Goal: Information Seeking & Learning: Learn about a topic

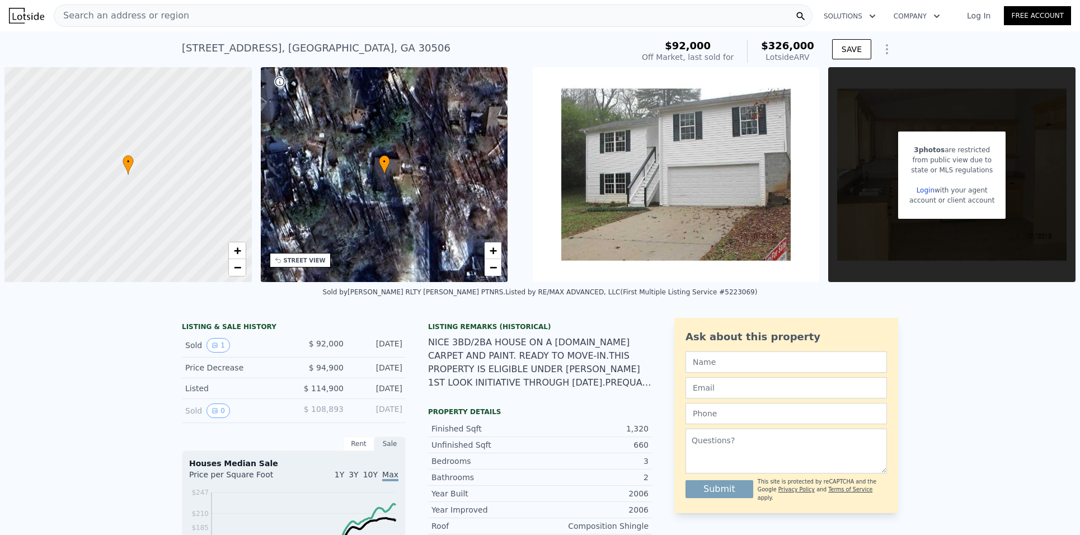
click at [925, 196] on div "account or client account" at bounding box center [951, 200] width 85 height 10
click at [170, 19] on span "Search an address or region" at bounding box center [121, 15] width 135 height 13
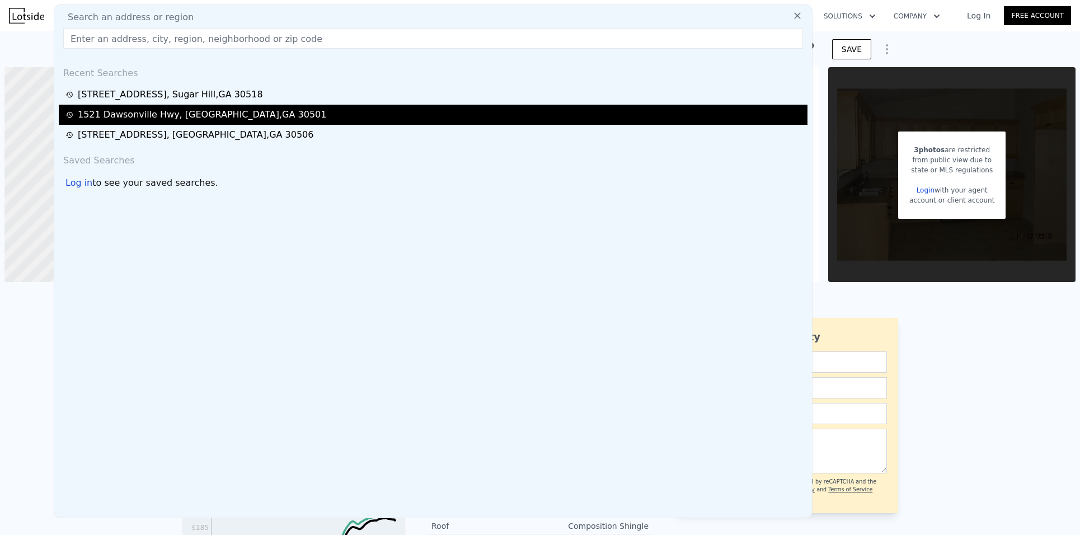
click at [146, 118] on div "[GEOGRAPHIC_DATA] , [GEOGRAPHIC_DATA]" at bounding box center [202, 114] width 248 height 13
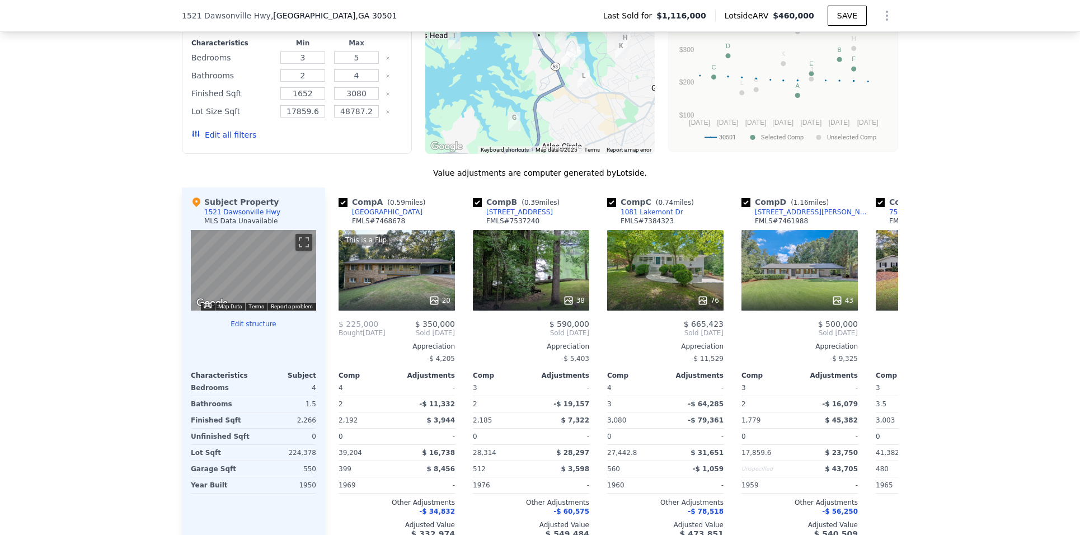
scroll to position [1003, 0]
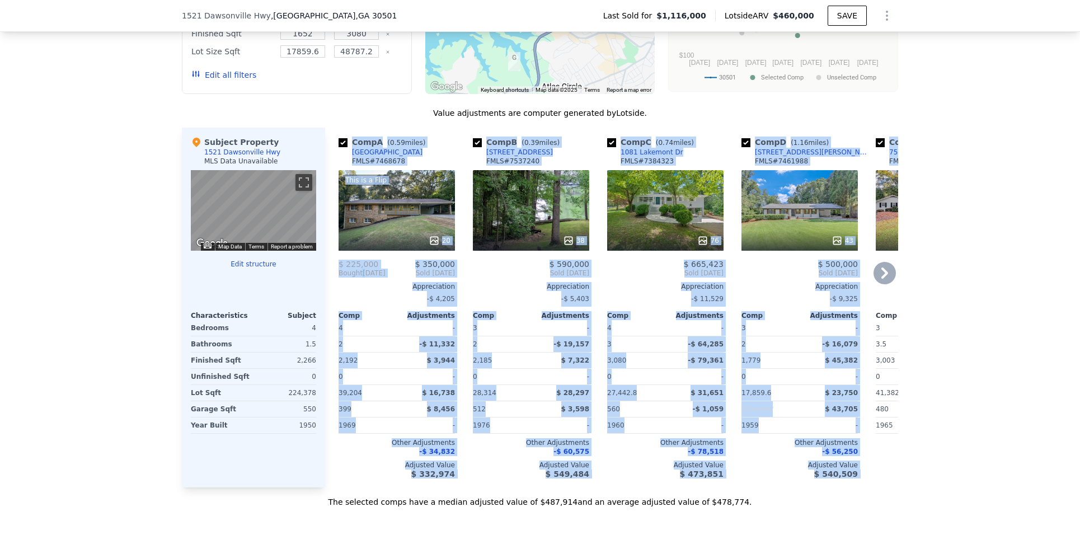
drag, startPoint x: 865, startPoint y: 275, endPoint x: 873, endPoint y: 277, distance: 8.7
click at [873, 277] on div "Comp A ( 0.59 miles) [STREET_ADDRESS] This is a Flip 20 $ 225,000 $ 350,000 Bou…" at bounding box center [611, 308] width 573 height 360
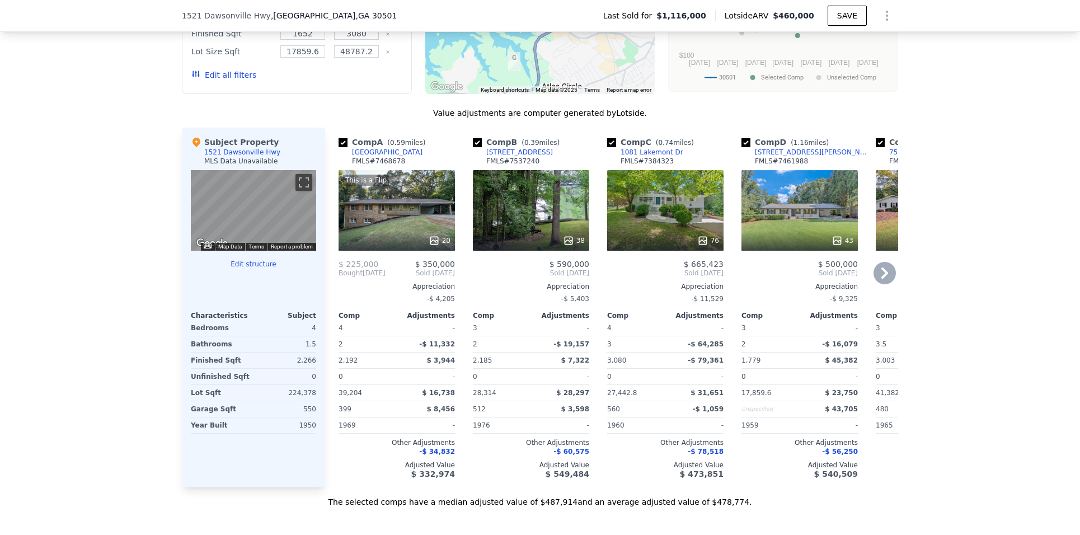
click at [881, 277] on icon at bounding box center [884, 272] width 7 height 11
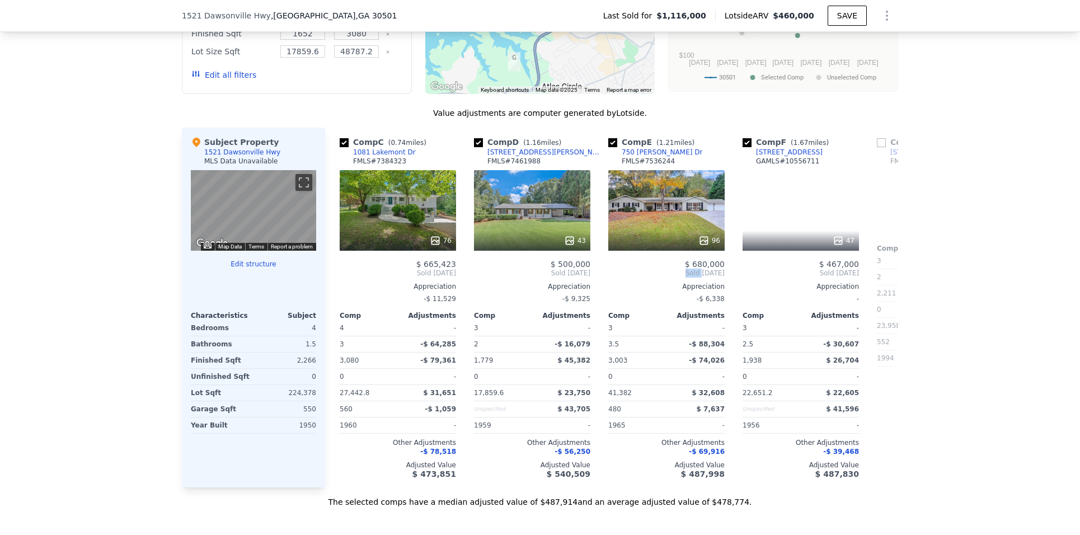
scroll to position [0, 269]
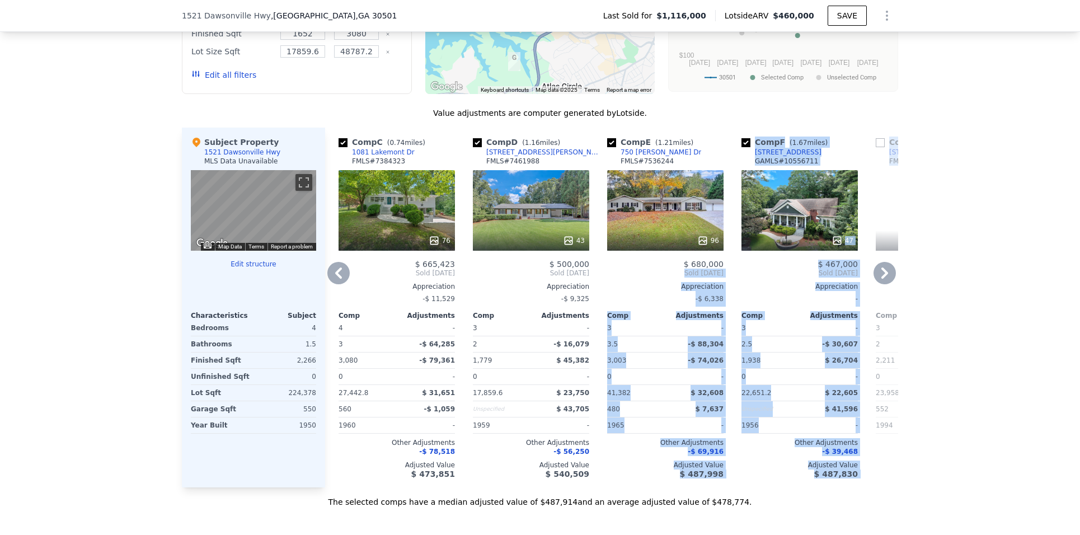
drag, startPoint x: 877, startPoint y: 277, endPoint x: 909, endPoint y: 278, distance: 31.9
click at [909, 278] on div "We found 12 sales that match your search Filters Map Prices Modify Comp Filters…" at bounding box center [540, 192] width 1080 height 631
click at [910, 278] on div "We found 12 sales that match your search Filters Map Prices Modify Comp Filters…" at bounding box center [540, 192] width 1080 height 631
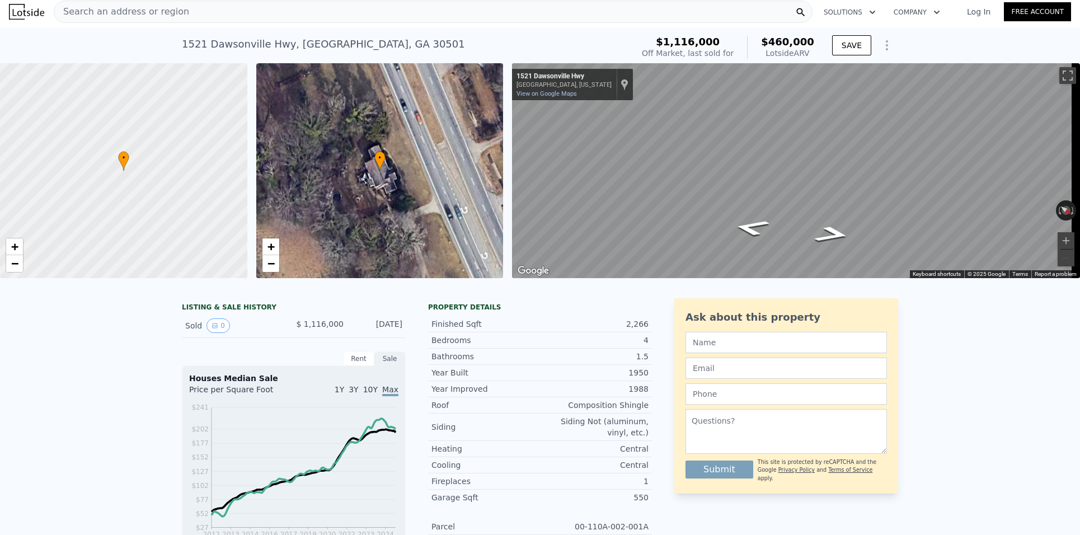
scroll to position [0, 0]
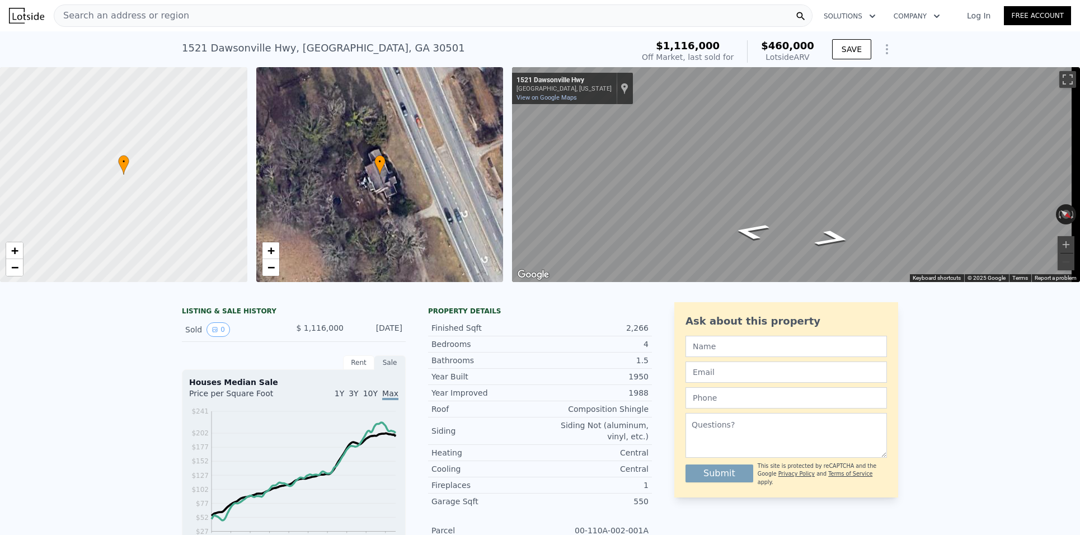
click at [287, 7] on div "Search an address or region" at bounding box center [433, 15] width 759 height 22
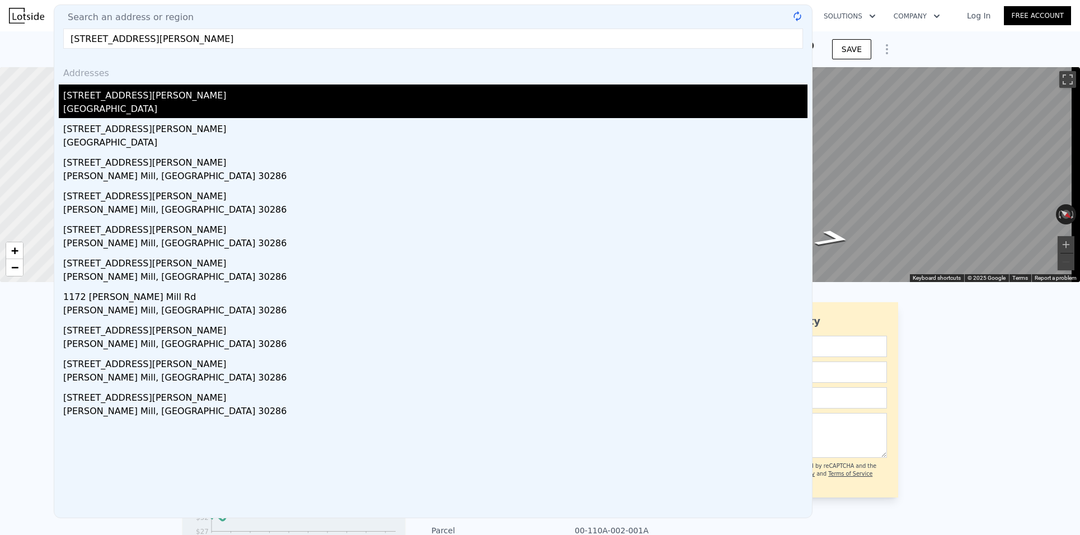
type input "[STREET_ADDRESS][PERSON_NAME]"
click at [178, 98] on div "[STREET_ADDRESS][PERSON_NAME]" at bounding box center [435, 93] width 744 height 18
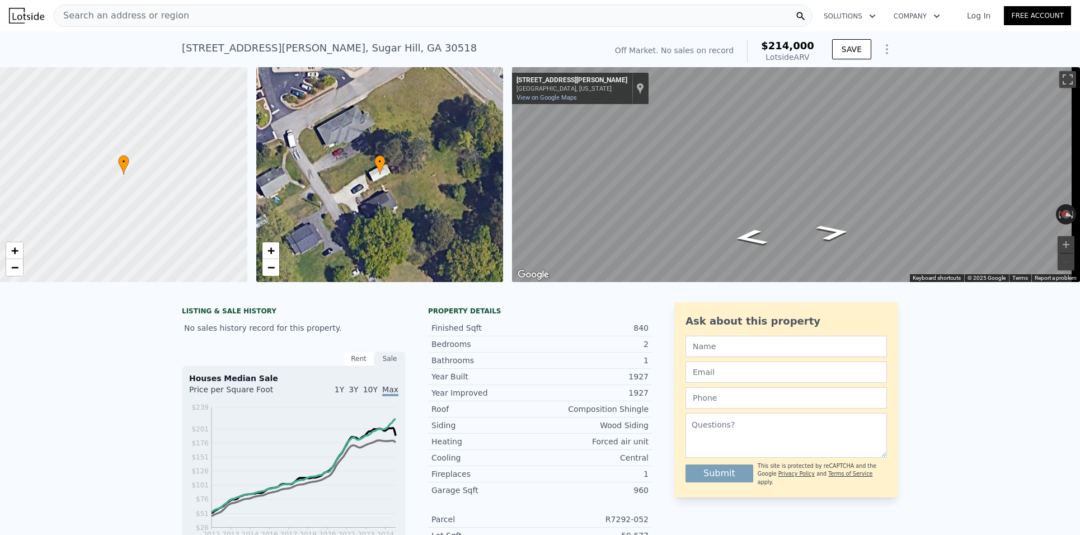
click at [239, 15] on div "Search an address or region" at bounding box center [433, 15] width 759 height 22
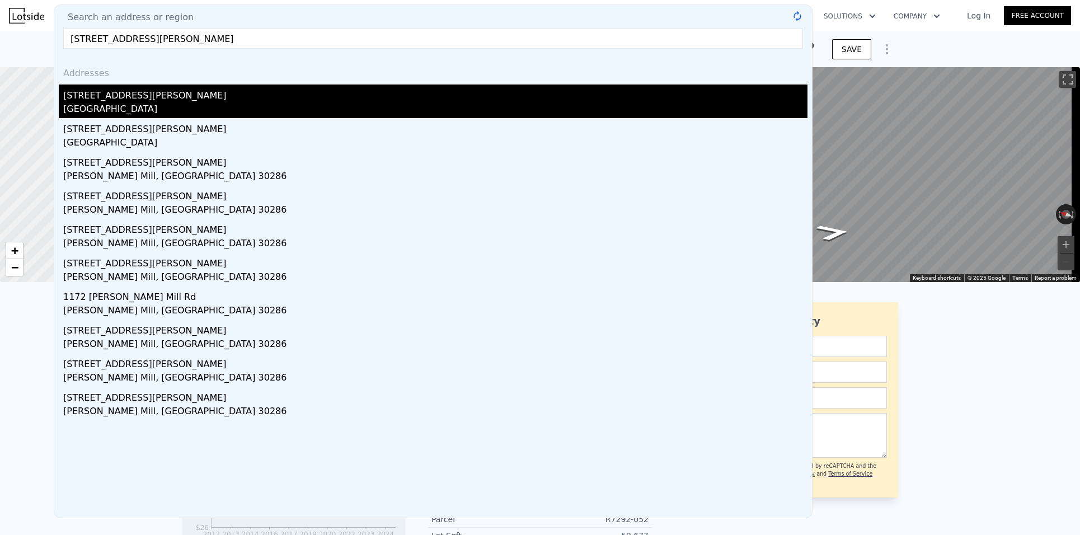
type input "[STREET_ADDRESS][PERSON_NAME]"
click at [135, 89] on div "[STREET_ADDRESS][PERSON_NAME]" at bounding box center [435, 93] width 744 height 18
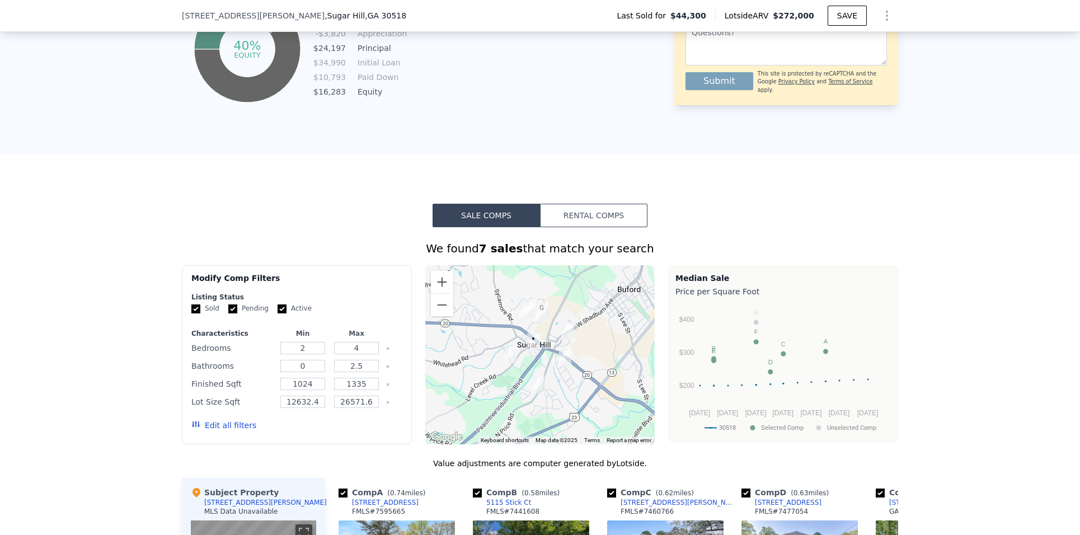
scroll to position [671, 0]
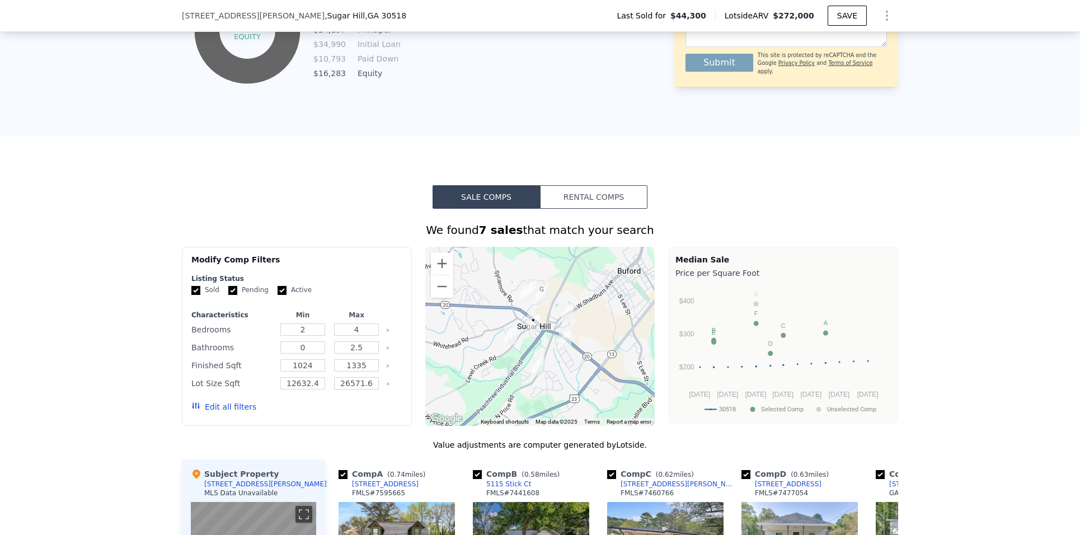
click at [599, 209] on button "Rental Comps" at bounding box center [593, 197] width 107 height 24
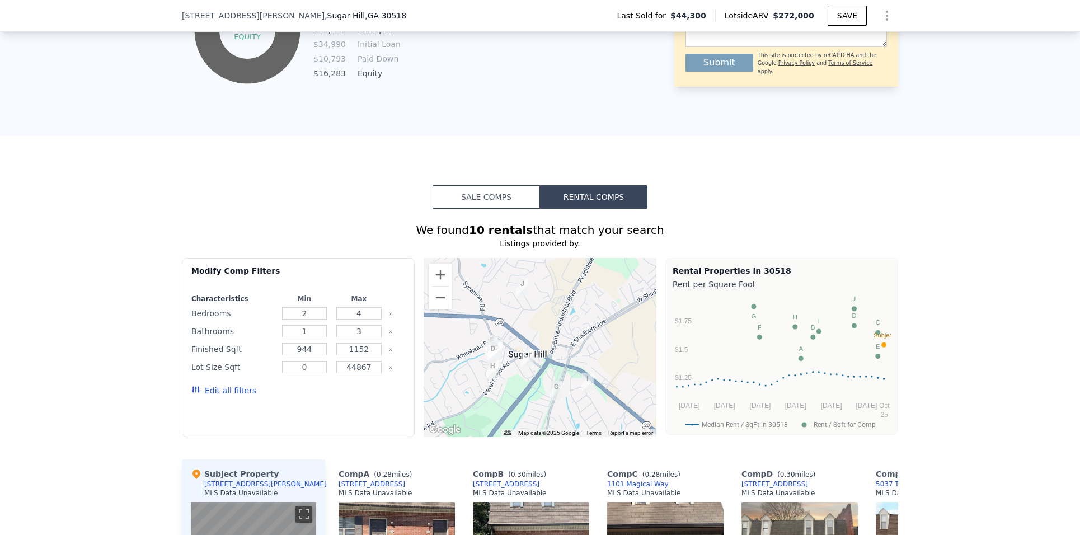
click at [499, 209] on button "Sale Comps" at bounding box center [486, 197] width 107 height 24
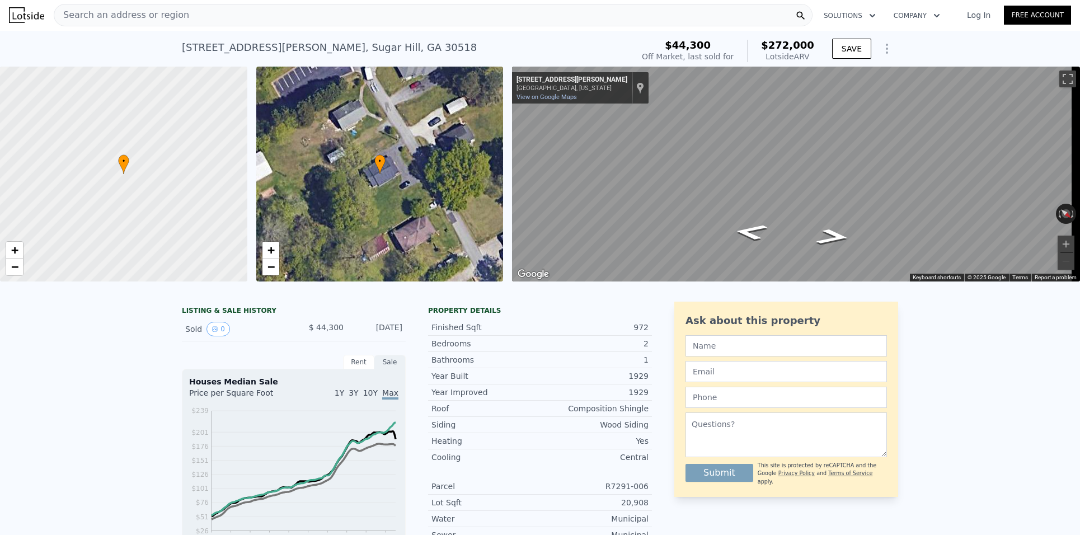
scroll to position [0, 0]
click at [250, 24] on div "Search an address or region" at bounding box center [433, 15] width 759 height 22
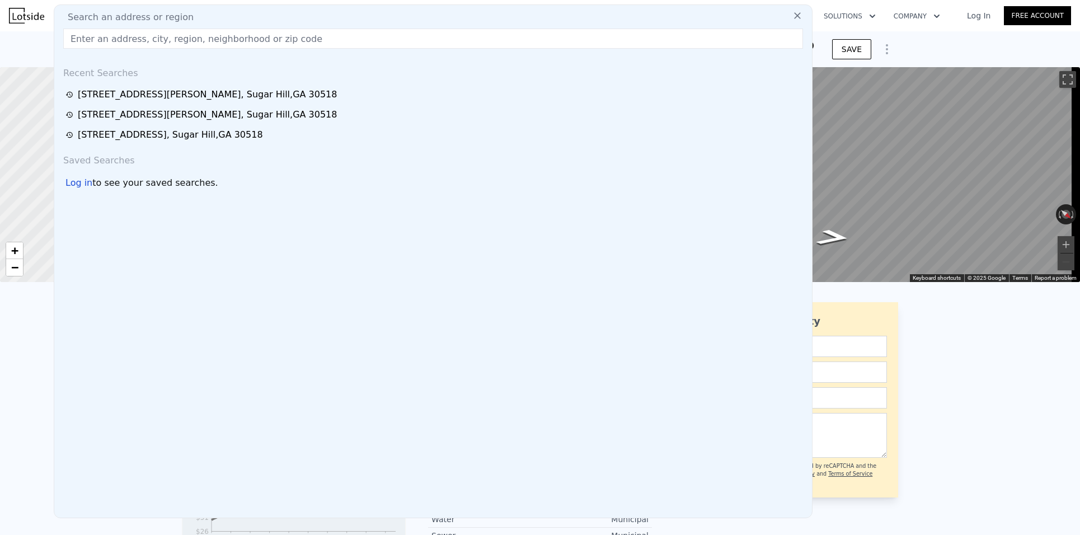
drag, startPoint x: 240, startPoint y: 10, endPoint x: 225, endPoint y: 30, distance: 24.7
click at [225, 30] on div "Search an address or region Recent Searches [STREET_ADDRESS][PERSON_NAME] [STRE…" at bounding box center [433, 261] width 759 height 514
click at [225, 30] on input "text" at bounding box center [433, 39] width 740 height 20
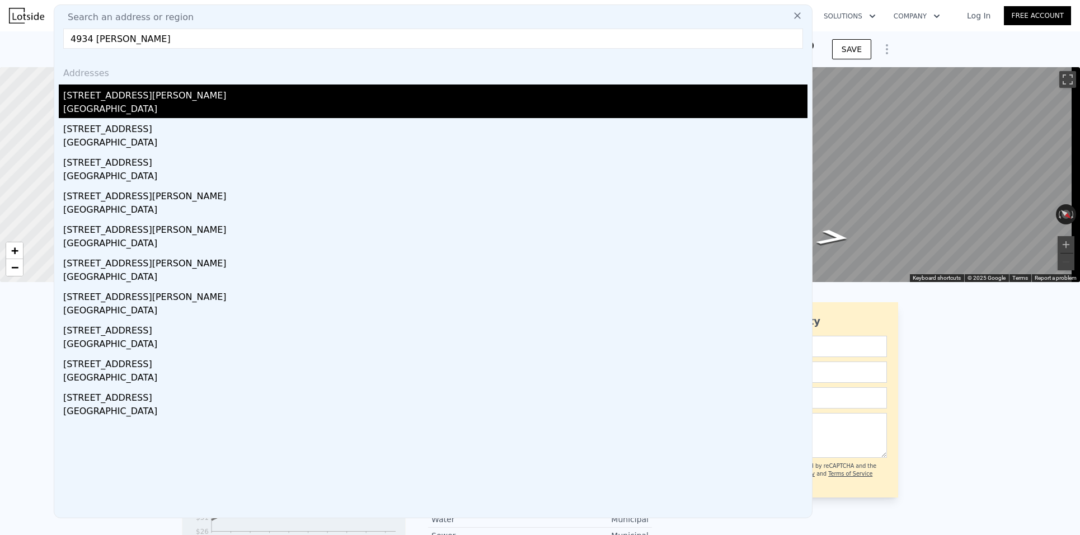
type input "4934 [PERSON_NAME]"
click at [186, 92] on div "[STREET_ADDRESS][PERSON_NAME]" at bounding box center [435, 93] width 744 height 18
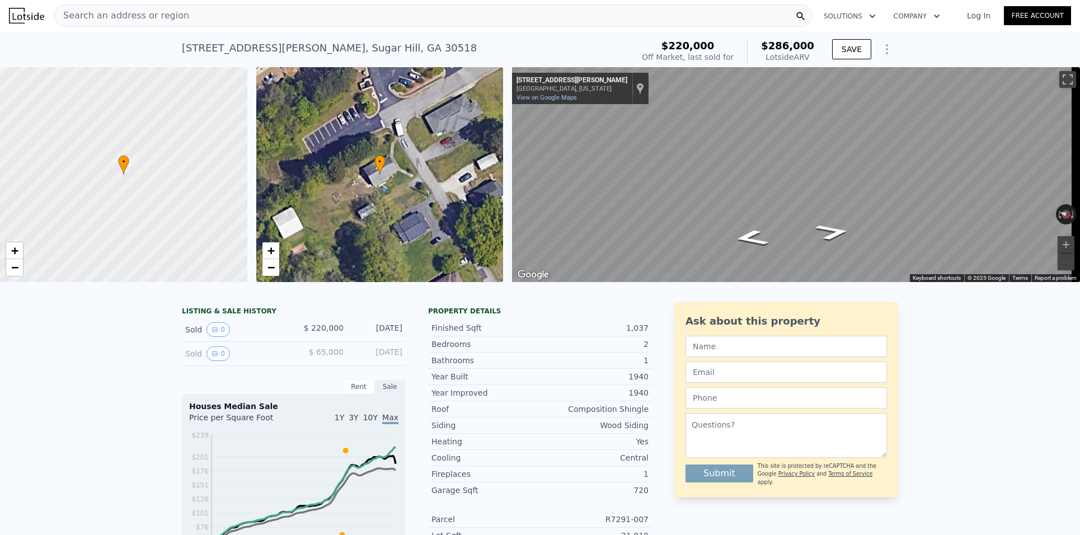
click at [166, 15] on span "Search an address or region" at bounding box center [121, 15] width 135 height 13
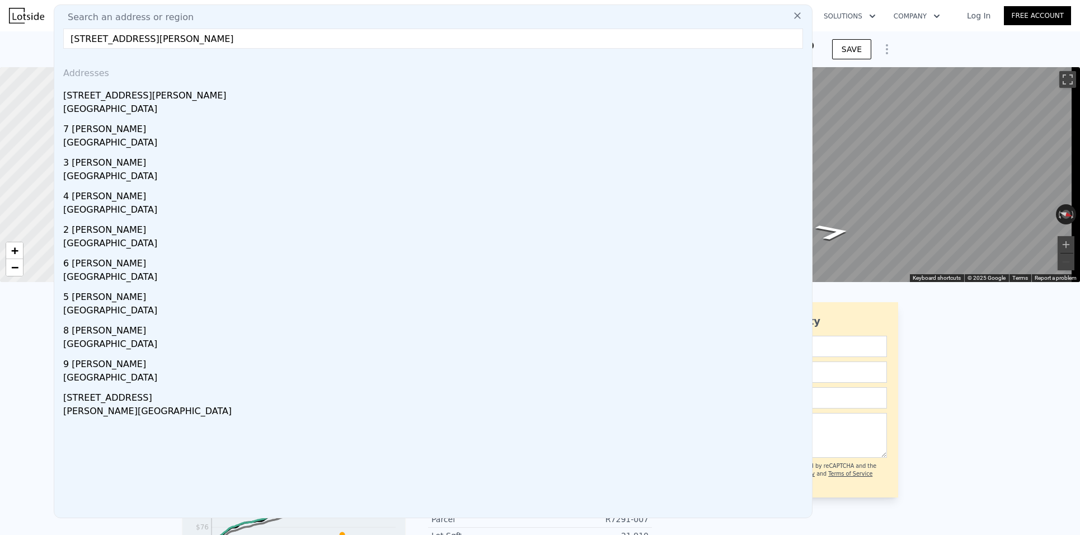
type input "[STREET_ADDRESS][PERSON_NAME]"
click at [215, 110] on div "[GEOGRAPHIC_DATA]" at bounding box center [435, 110] width 744 height 16
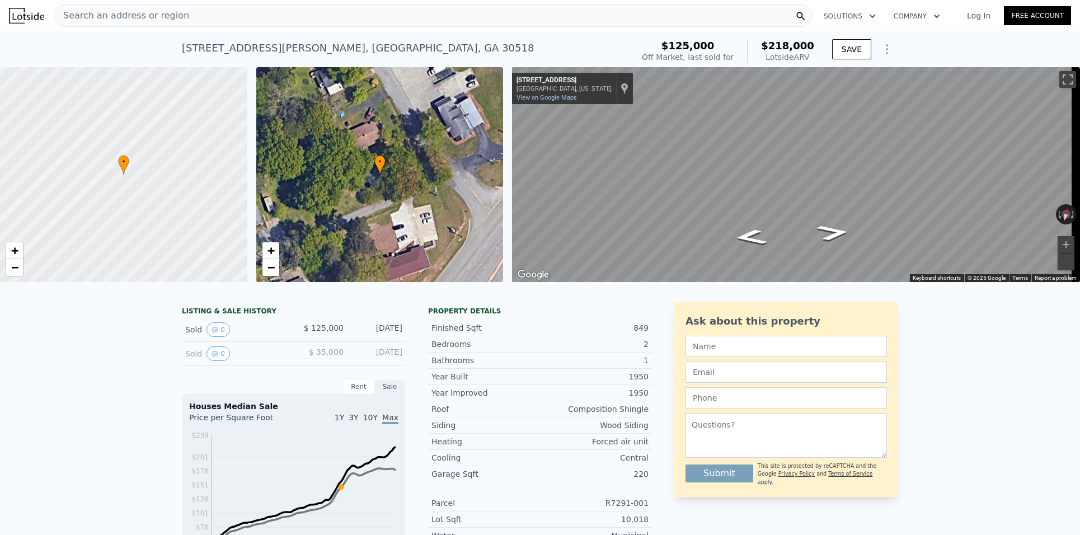
click at [137, 188] on div at bounding box center [123, 175] width 297 height 258
click at [697, 26] on div "Search an address or region" at bounding box center [433, 15] width 759 height 22
click at [3, 50] on div "[STREET_ADDRESS][PERSON_NAME] Sold [DATE] for $125k (~ARV $218k ) $125,000 Off …" at bounding box center [540, 49] width 1080 height 36
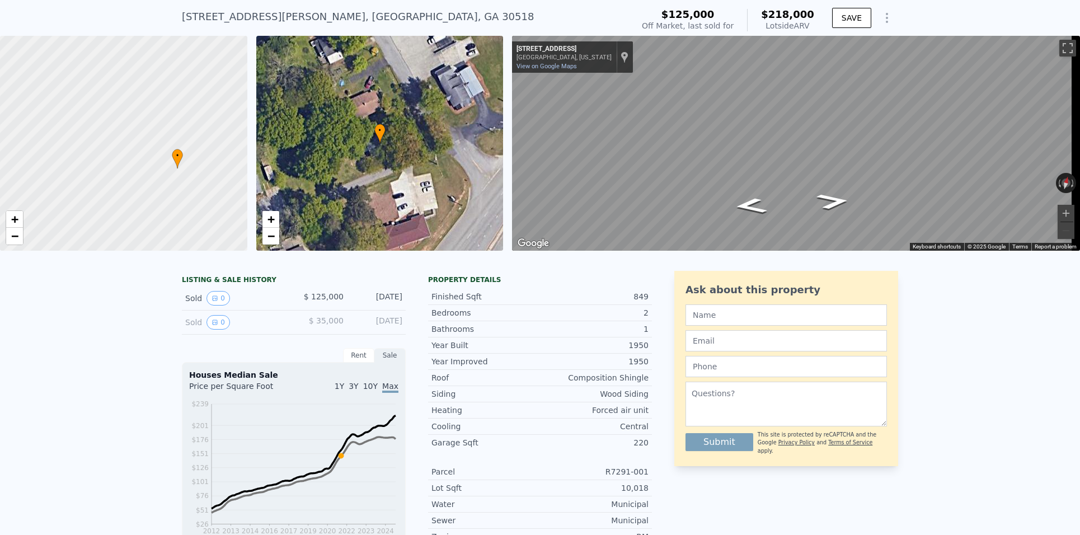
drag, startPoint x: 97, startPoint y: 235, endPoint x: 165, endPoint y: 275, distance: 79.0
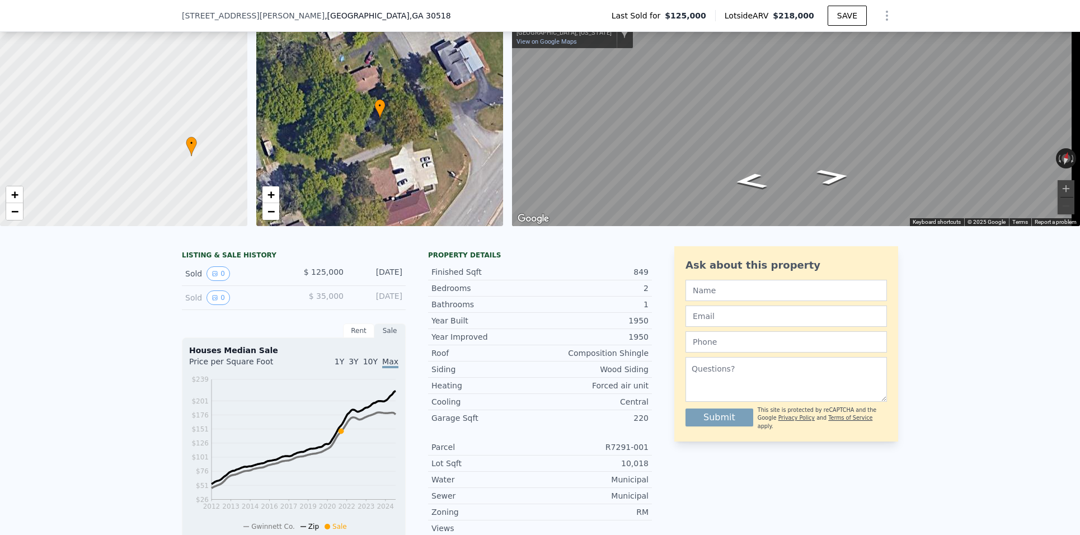
click at [191, 153] on icon at bounding box center [191, 146] width 10 height 19
click at [189, 157] on div at bounding box center [123, 119] width 297 height 258
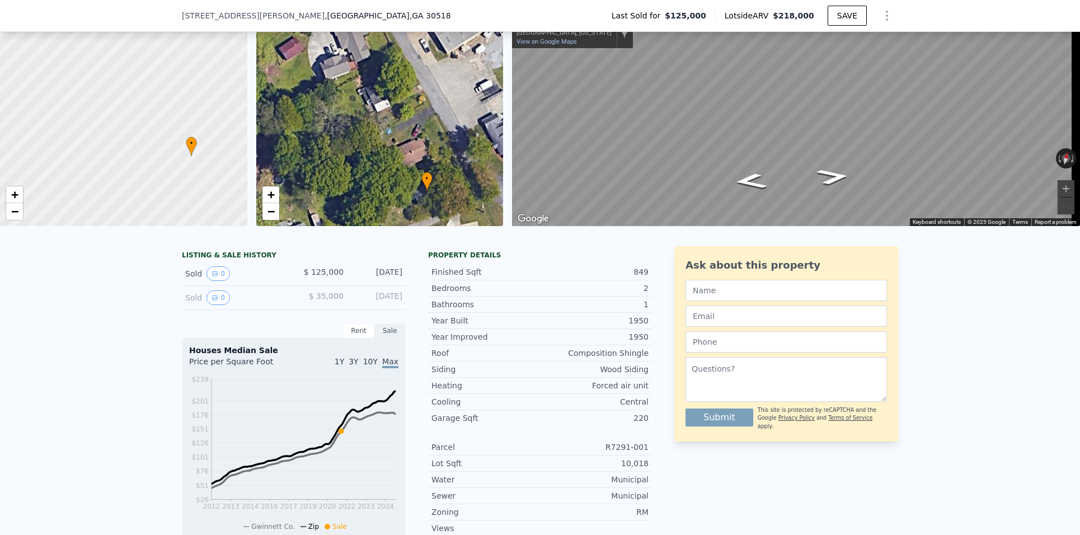
drag, startPoint x: 358, startPoint y: 150, endPoint x: 406, endPoint y: 223, distance: 86.9
click at [406, 223] on div "• + −" at bounding box center [379, 118] width 247 height 215
click at [399, 149] on div "• + −" at bounding box center [379, 118] width 247 height 215
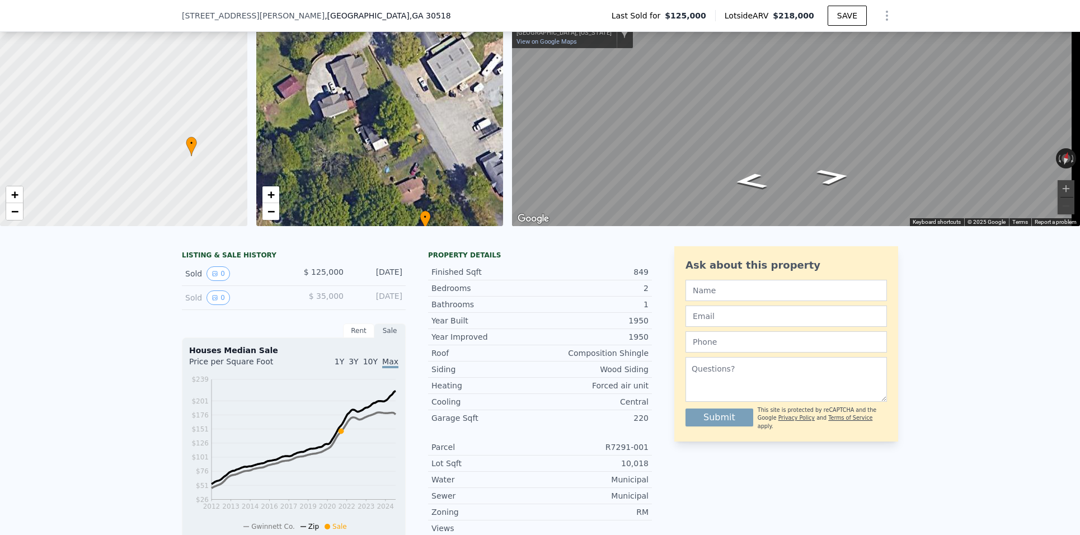
drag, startPoint x: 400, startPoint y: 118, endPoint x: 350, endPoint y: 233, distance: 124.8
click at [350, 226] on div "• + − • + − ← Move left → Move right ↑ Move up ↓ Move down + Zoom in - Zoom out…" at bounding box center [540, 118] width 1080 height 215
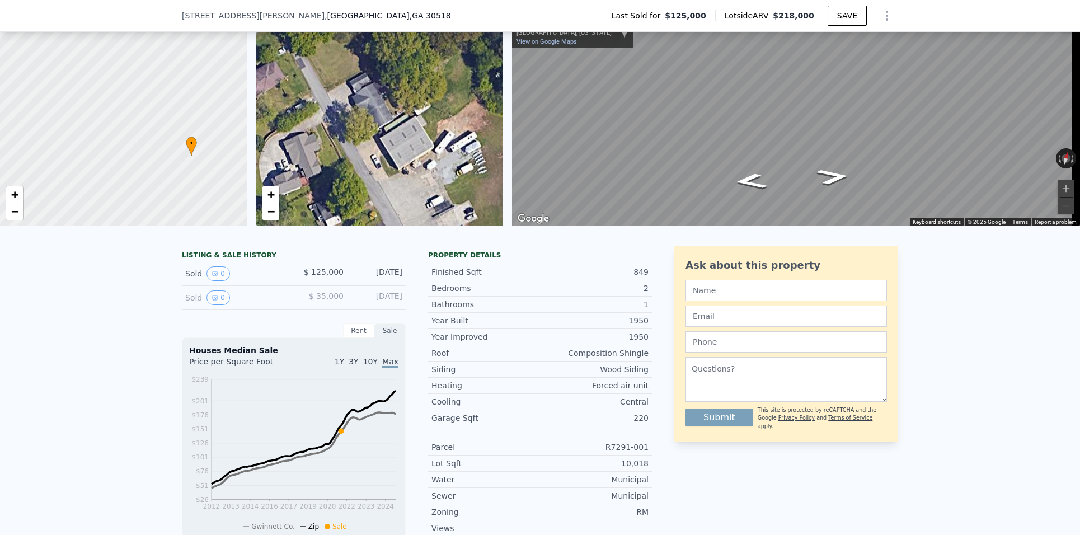
drag, startPoint x: 343, startPoint y: 102, endPoint x: 392, endPoint y: 170, distance: 83.4
click at [392, 170] on div "• + −" at bounding box center [379, 118] width 247 height 215
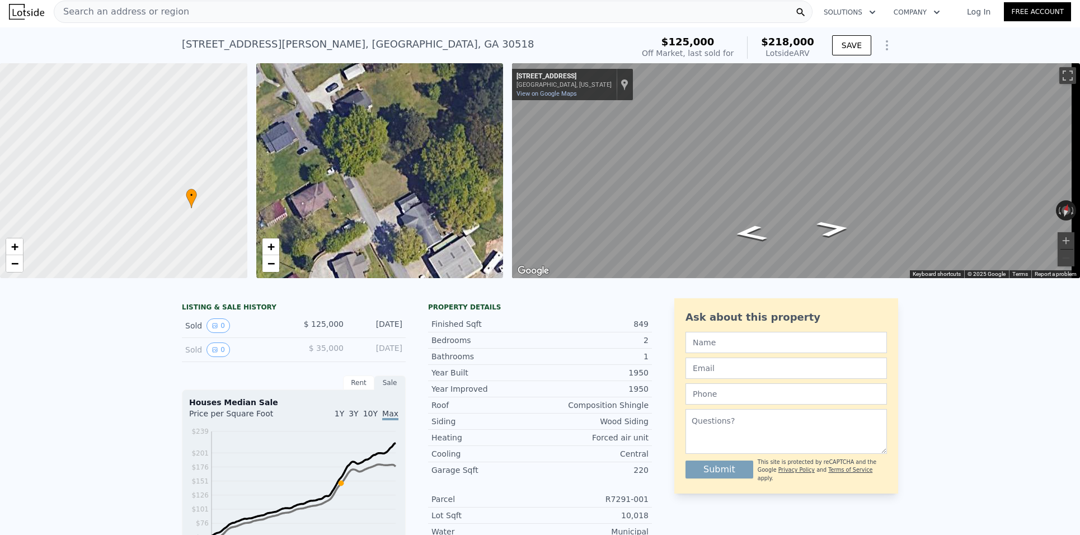
scroll to position [0, 0]
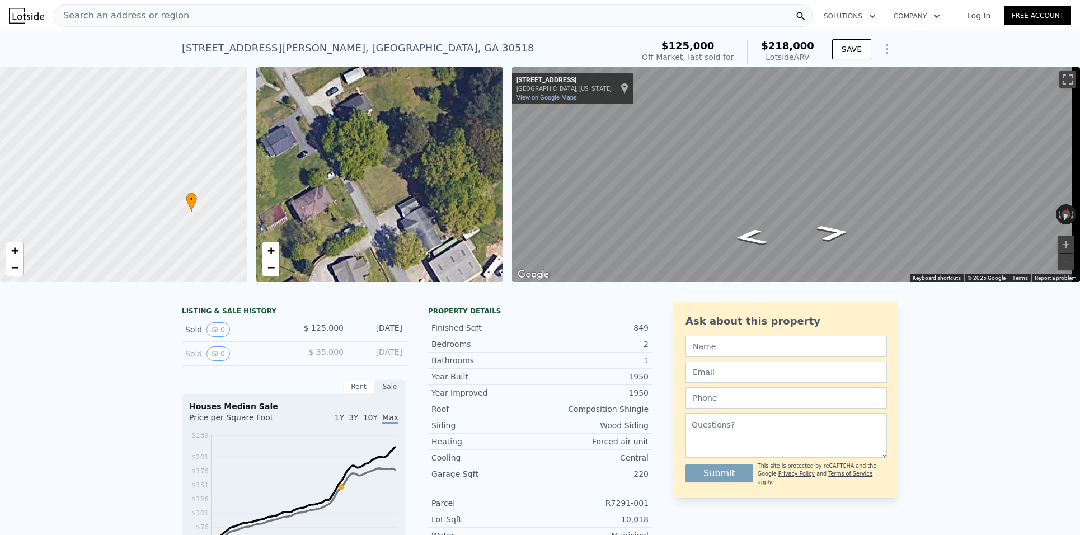
click at [204, 7] on div "Search an address or region" at bounding box center [433, 15] width 759 height 22
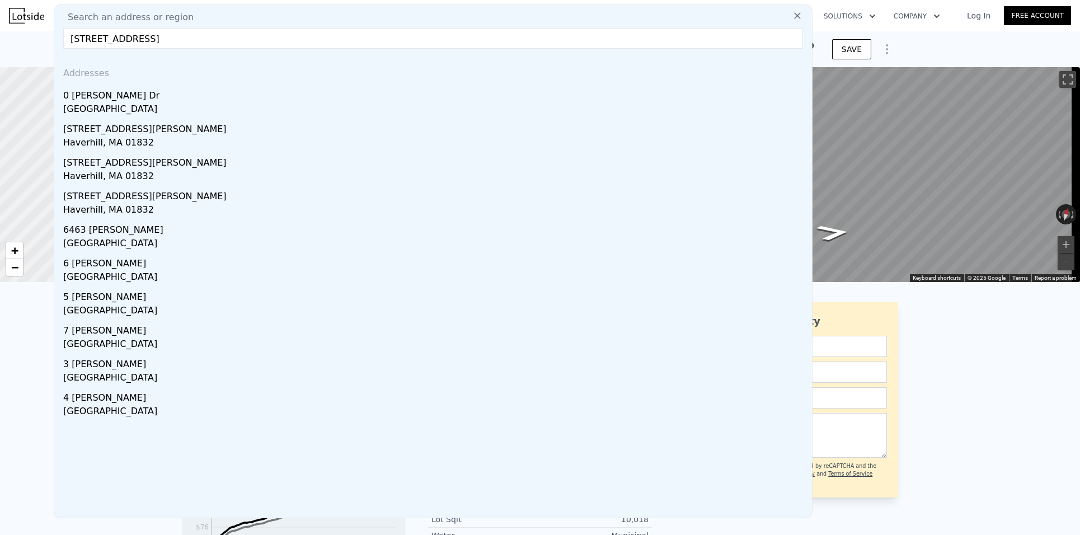
drag, startPoint x: 196, startPoint y: 39, endPoint x: 90, endPoint y: 37, distance: 106.3
click at [90, 37] on input "[STREET_ADDRESS]" at bounding box center [433, 39] width 740 height 20
click at [86, 36] on input "[STREET_ADDRESS]" at bounding box center [433, 39] width 740 height 20
drag, startPoint x: 199, startPoint y: 46, endPoint x: 82, endPoint y: 26, distance: 118.7
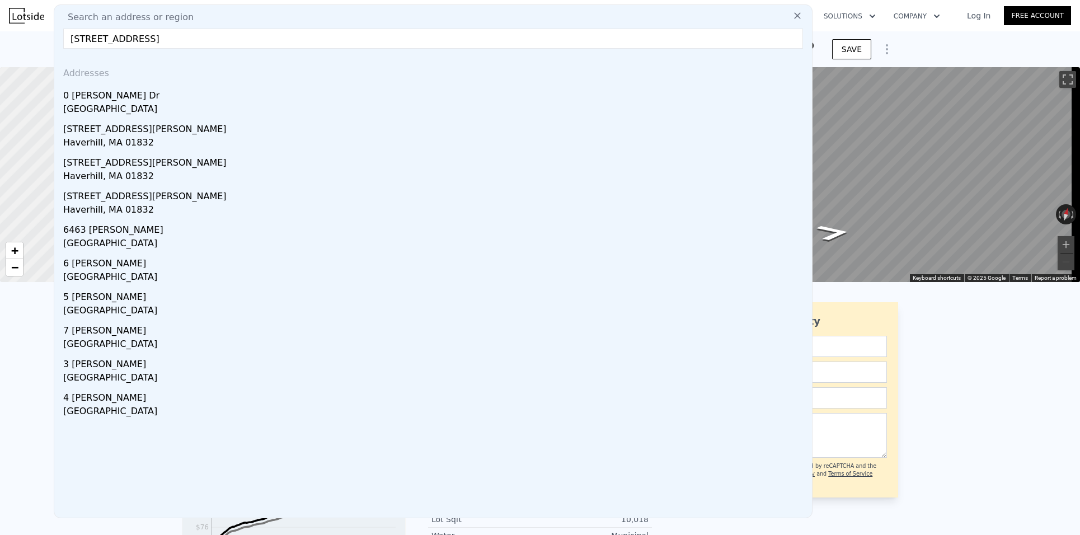
click at [82, 26] on div "Search an address or region [GEOGRAPHIC_DATA] Addresses [GEOGRAPHIC_DATA][STREE…" at bounding box center [433, 261] width 759 height 514
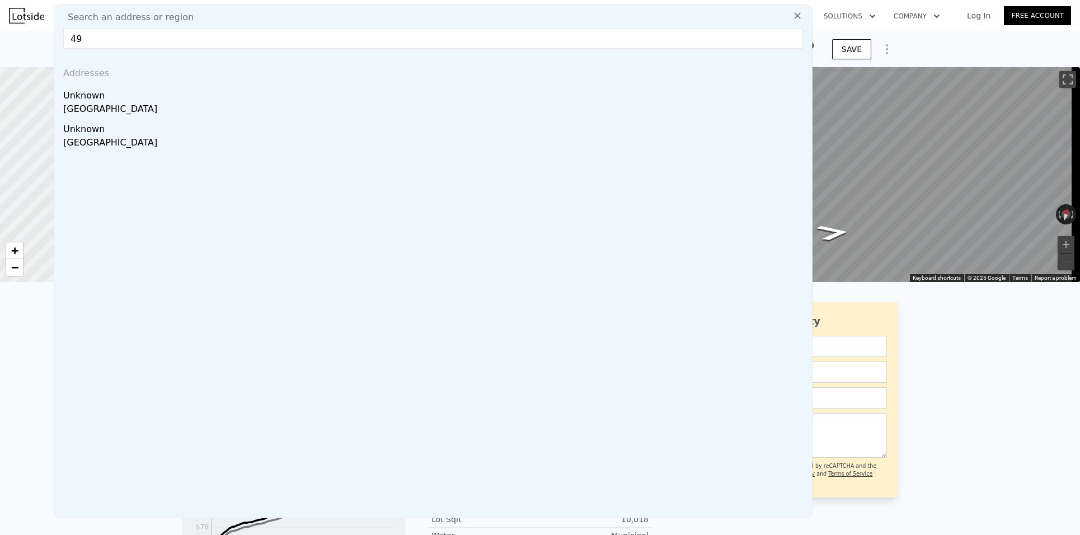
type input "4"
